Goal: Task Accomplishment & Management: Use online tool/utility

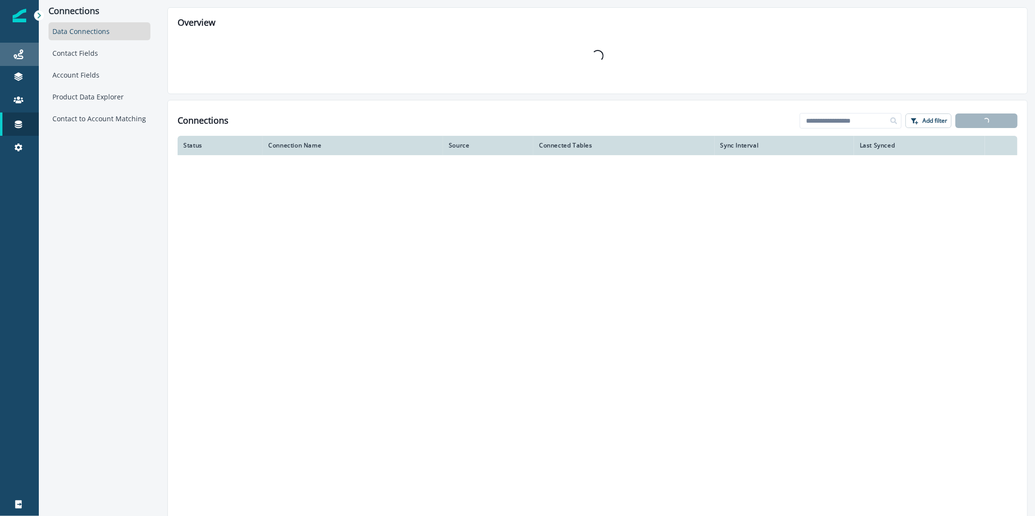
click at [27, 58] on div "Journeys" at bounding box center [19, 55] width 31 height 12
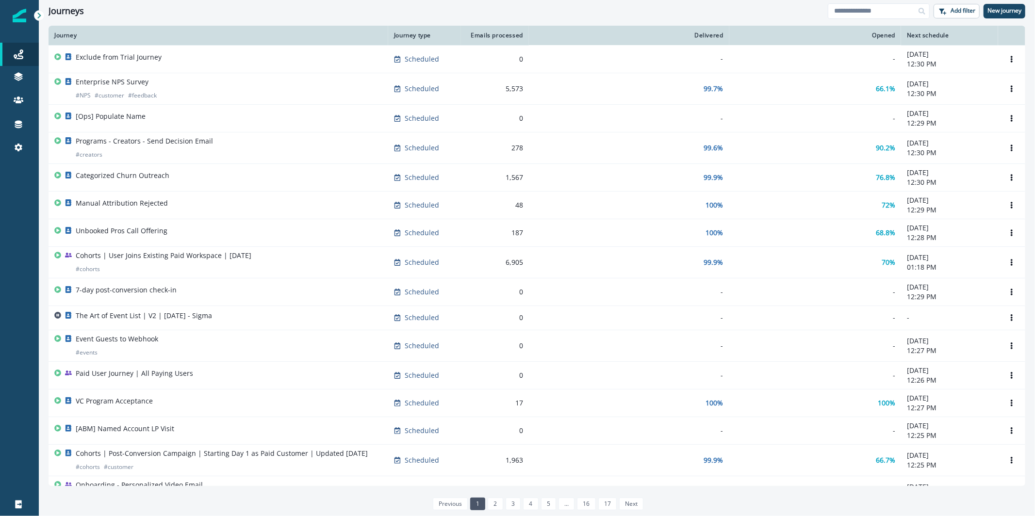
click at [879, 0] on div "Journeys Add filter New journey" at bounding box center [537, 11] width 996 height 22
click at [872, 10] on input at bounding box center [878, 11] width 102 height 16
type input "**********"
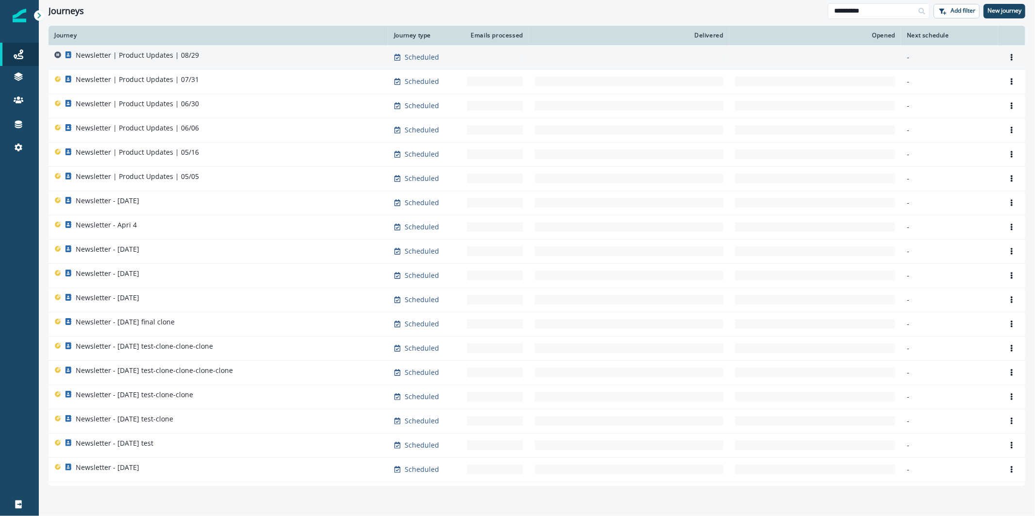
click at [177, 62] on div "Newsletter | Product Updates | 08/29" at bounding box center [137, 57] width 123 height 14
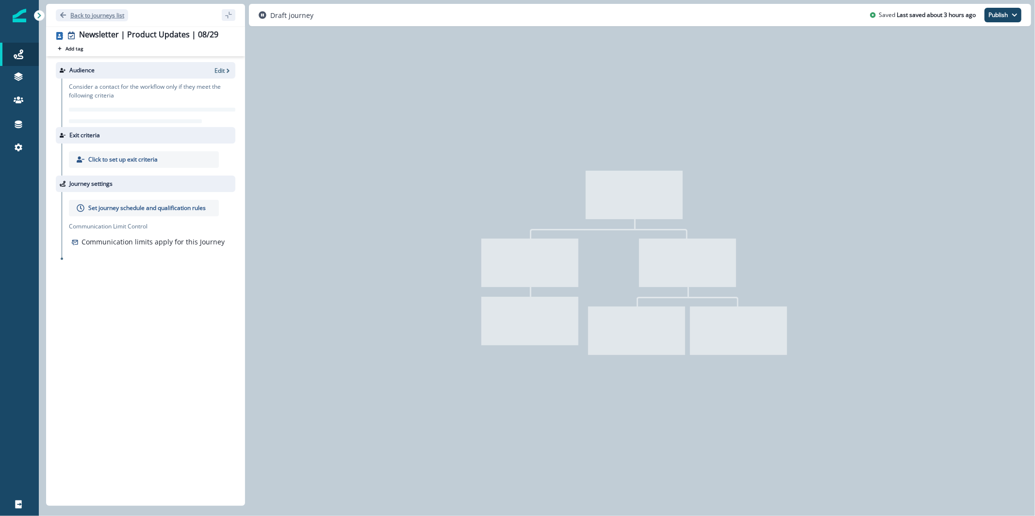
click at [97, 14] on p "Back to journeys list" at bounding box center [97, 15] width 54 height 8
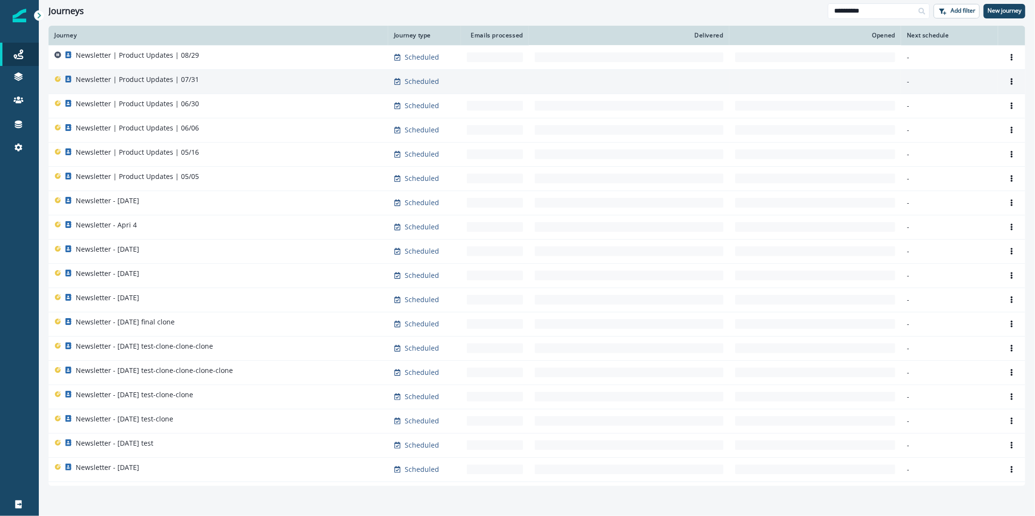
click at [189, 85] on div "Newsletter | Product Updates | 07/31" at bounding box center [137, 82] width 123 height 14
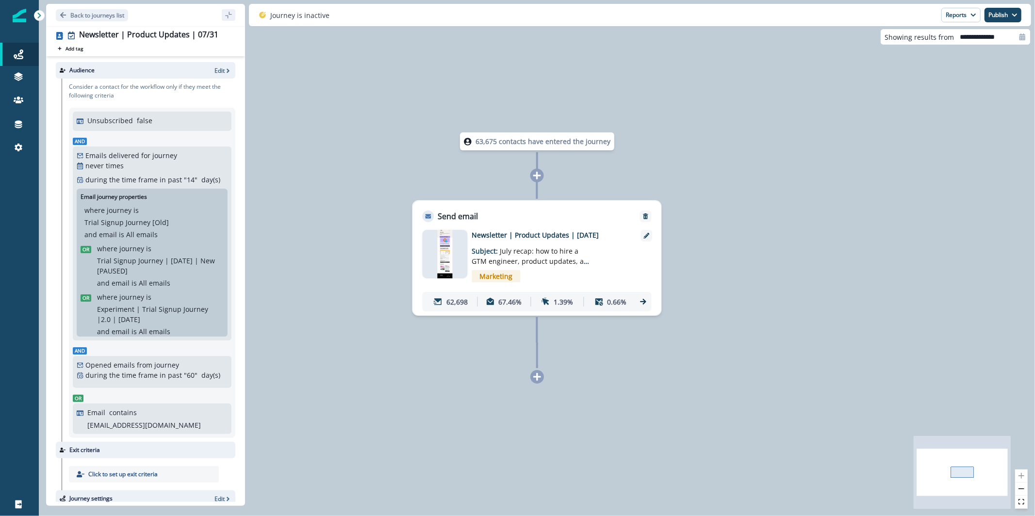
click at [449, 257] on img at bounding box center [444, 254] width 15 height 49
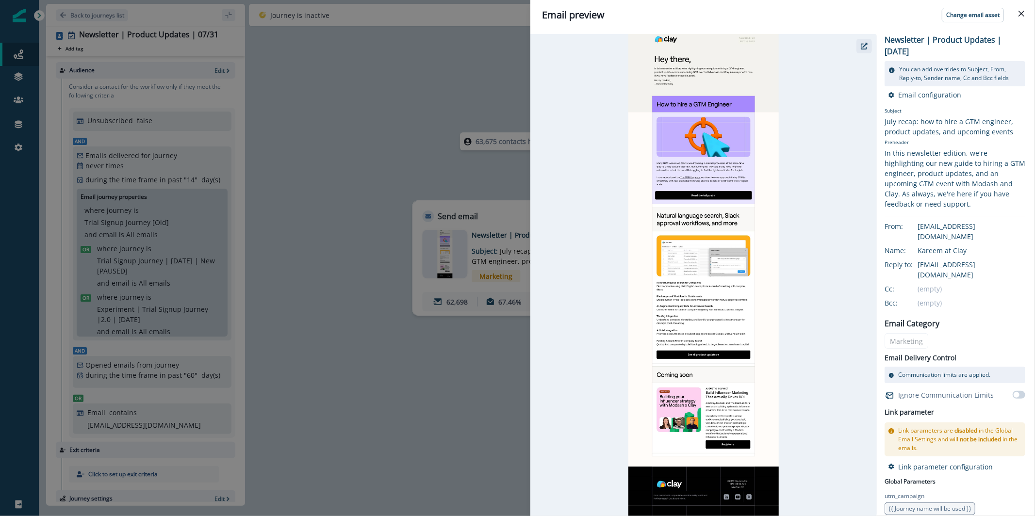
click at [861, 45] on icon "button" at bounding box center [863, 46] width 7 height 7
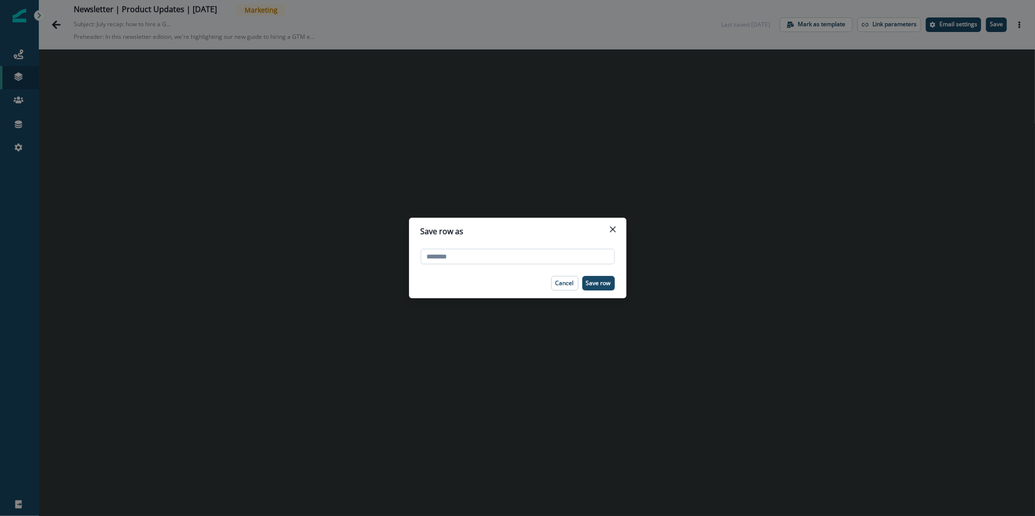
click at [579, 259] on input "text" at bounding box center [518, 257] width 194 height 16
drag, startPoint x: 464, startPoint y: 266, endPoint x: 453, endPoint y: 251, distance: 18.4
click at [463, 267] on div at bounding box center [518, 256] width 194 height 23
click at [452, 249] on input "text" at bounding box center [518, 257] width 194 height 16
type input "*********"
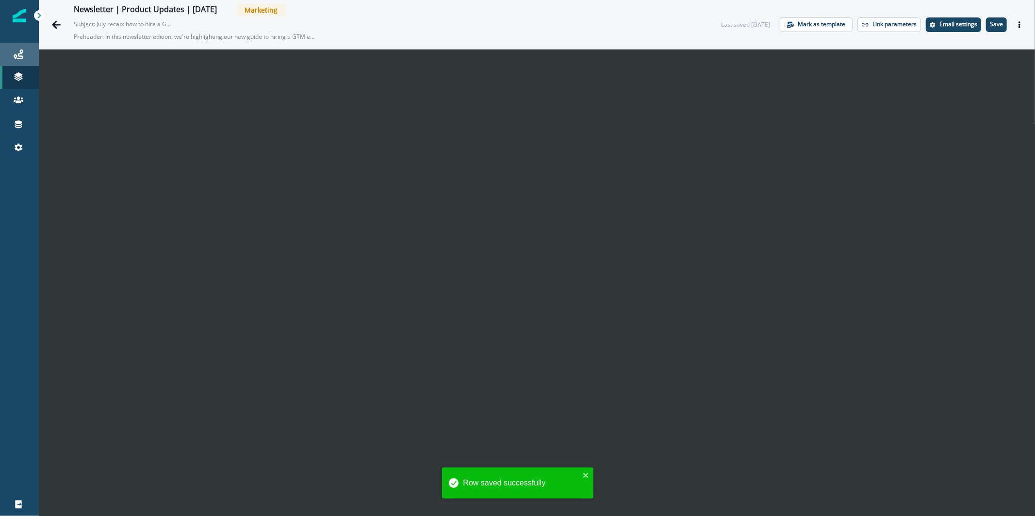
click at [24, 56] on div "Journeys" at bounding box center [19, 55] width 31 height 12
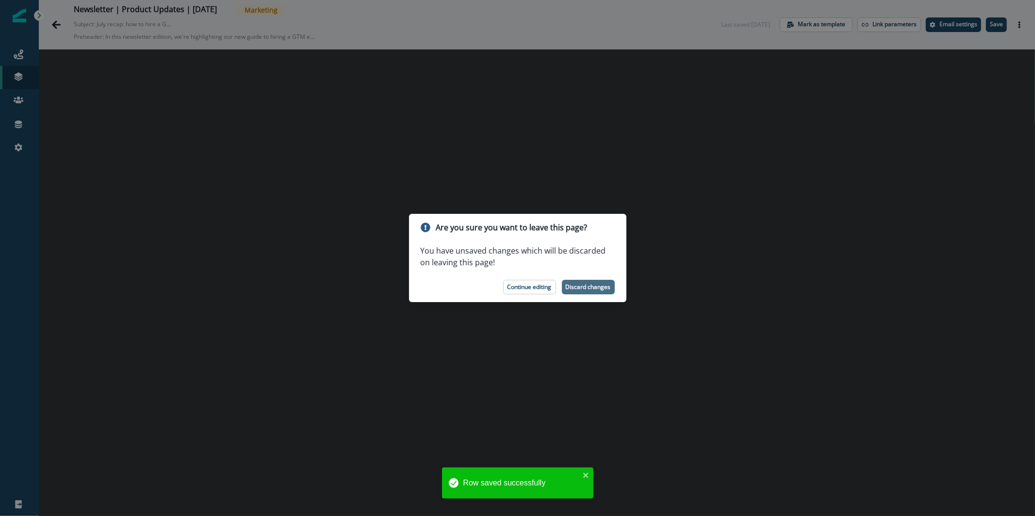
click at [600, 284] on p "Discard changes" at bounding box center [588, 287] width 45 height 7
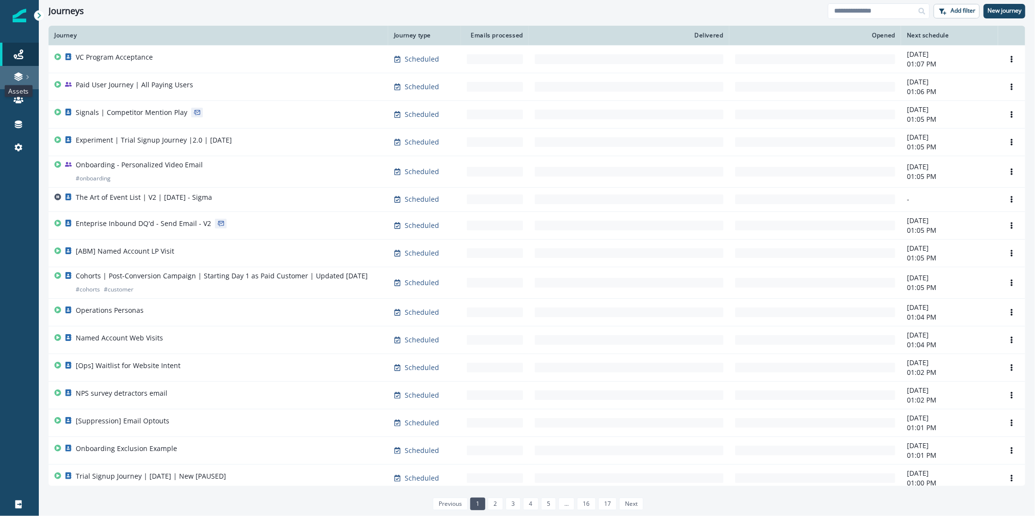
click at [18, 72] on icon at bounding box center [18, 74] width 8 height 5
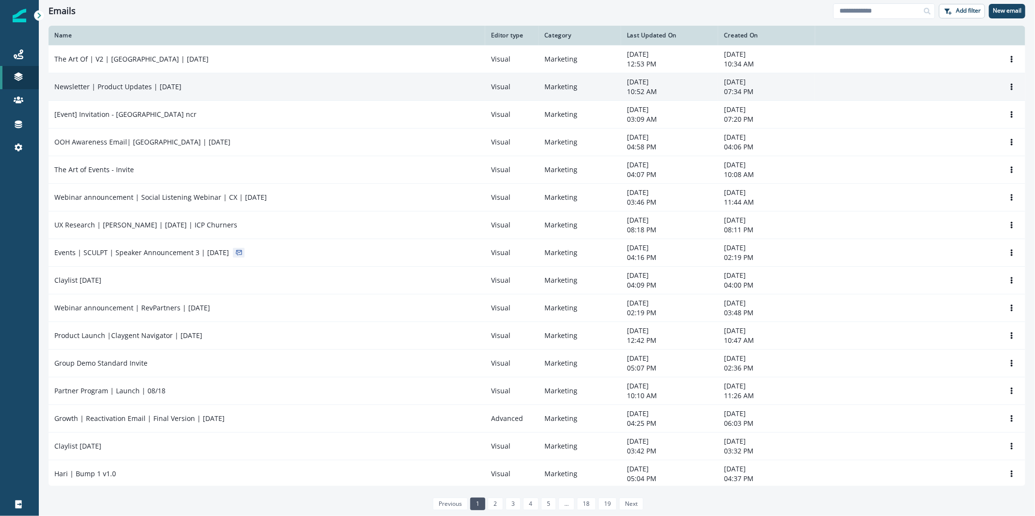
click at [170, 79] on td "Newsletter | Product Updates | Aug 29" at bounding box center [267, 87] width 437 height 28
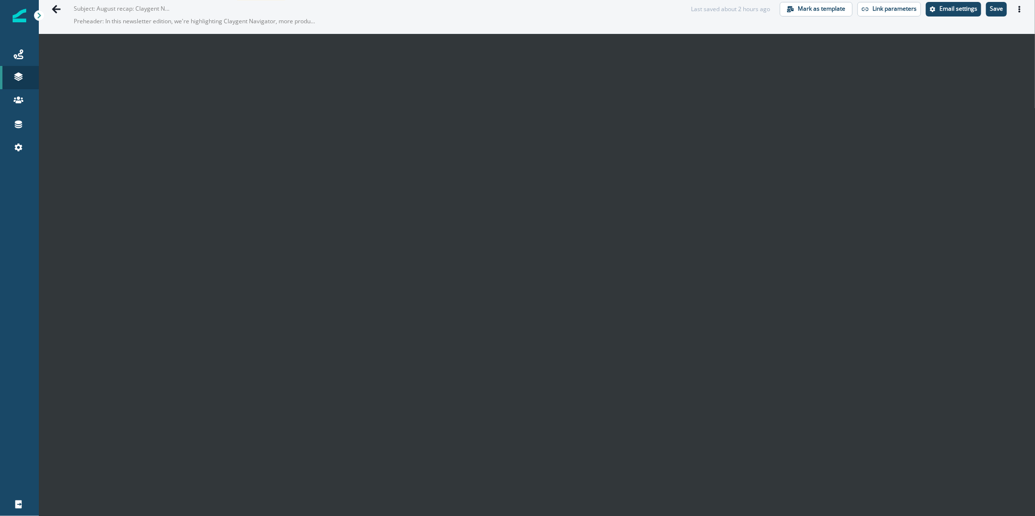
scroll to position [16, 0]
click at [989, 7] on p "Save" at bounding box center [995, 8] width 13 height 7
click at [988, 13] on button "Save" at bounding box center [996, 9] width 21 height 15
click at [994, 11] on p "Save" at bounding box center [995, 8] width 13 height 7
click at [1018, 11] on icon "Actions" at bounding box center [1019, 9] width 2 height 7
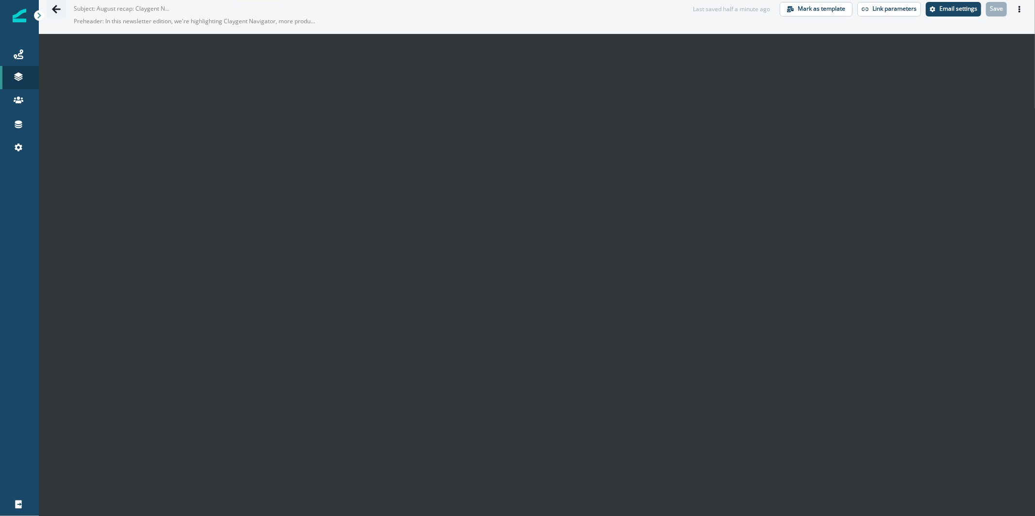
click at [58, 12] on icon "Go back" at bounding box center [56, 9] width 10 height 10
